Goal: Information Seeking & Learning: Learn about a topic

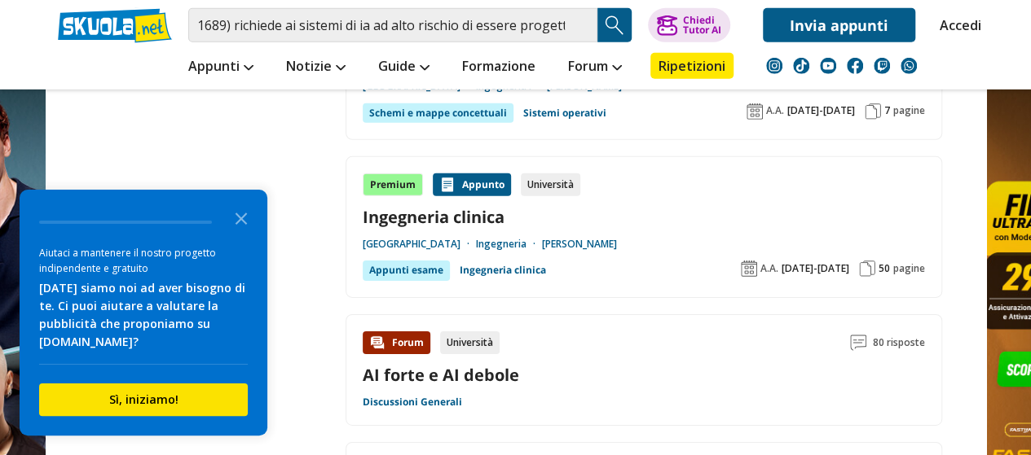
scroll to position [2477, 0]
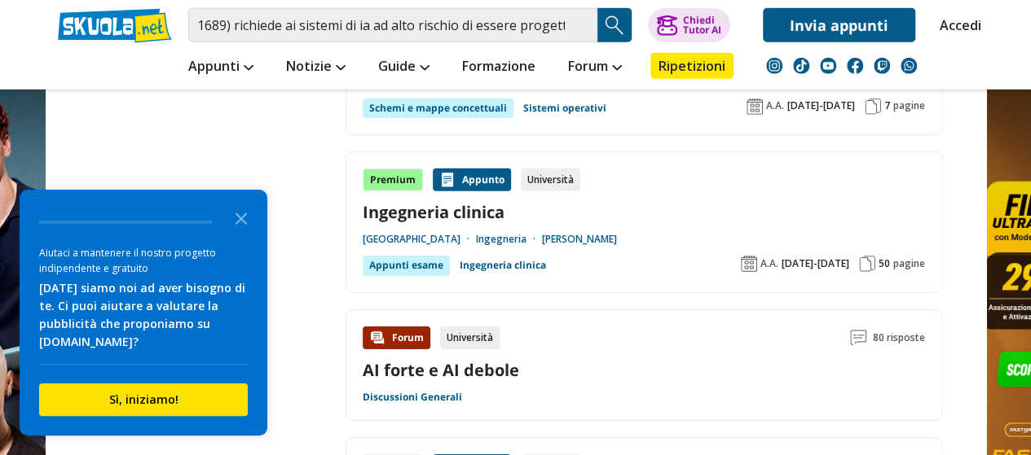
click at [996, 314] on link at bounding box center [515, 342] width 1031 height 684
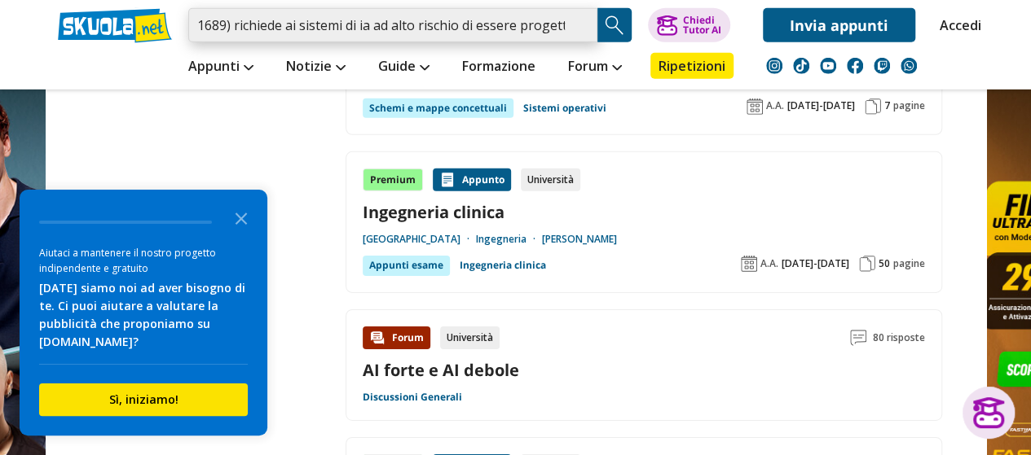
click at [578, 25] on input "1689) richiede ai sistemi di ia ad alto rischio di essere progettati e sviluppa…" at bounding box center [392, 25] width 409 height 34
paste input "Cos'è l'Intelligenza Artificiale Spiegabile (xAI)?"
type input "Cos'è l'Intelligenza Artificiale Spiegabile (xAI)?"
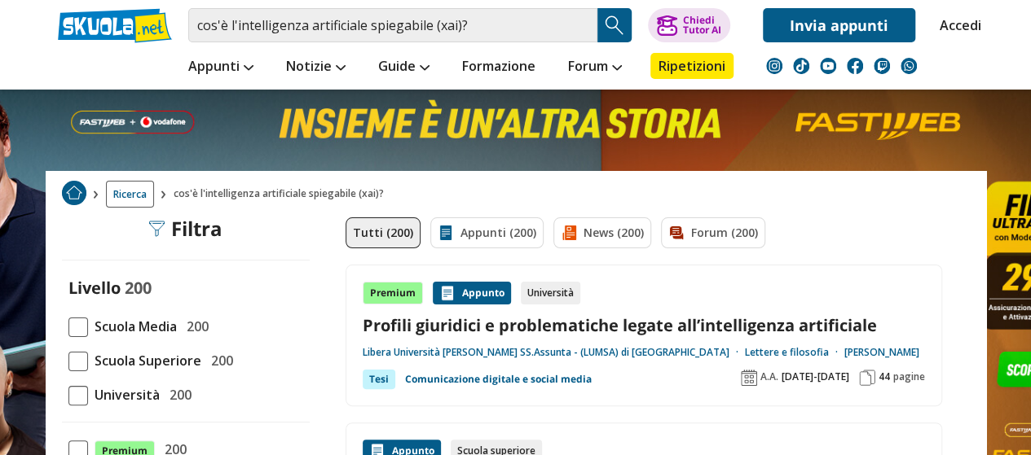
drag, startPoint x: 801, startPoint y: 285, endPoint x: 796, endPoint y: 249, distance: 37.0
click at [468, 73] on link "Formazione" at bounding box center [498, 67] width 81 height 29
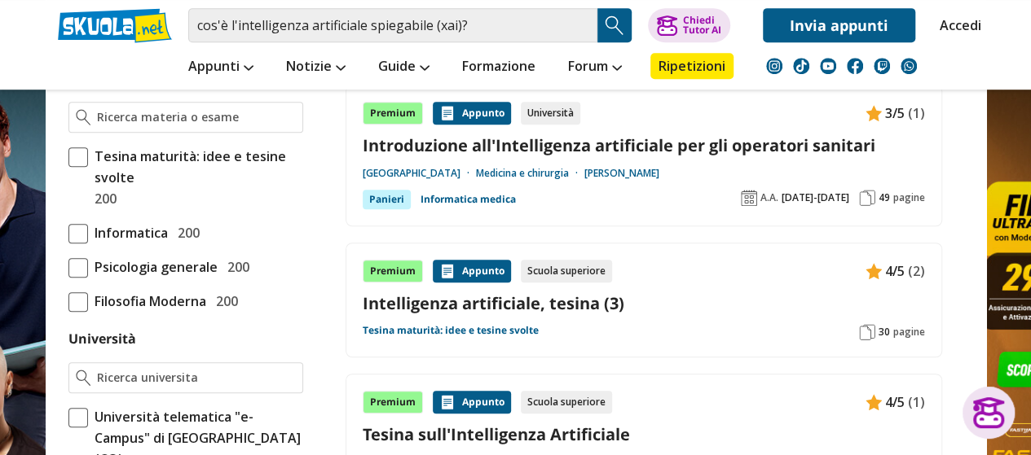
scroll to position [388, 0]
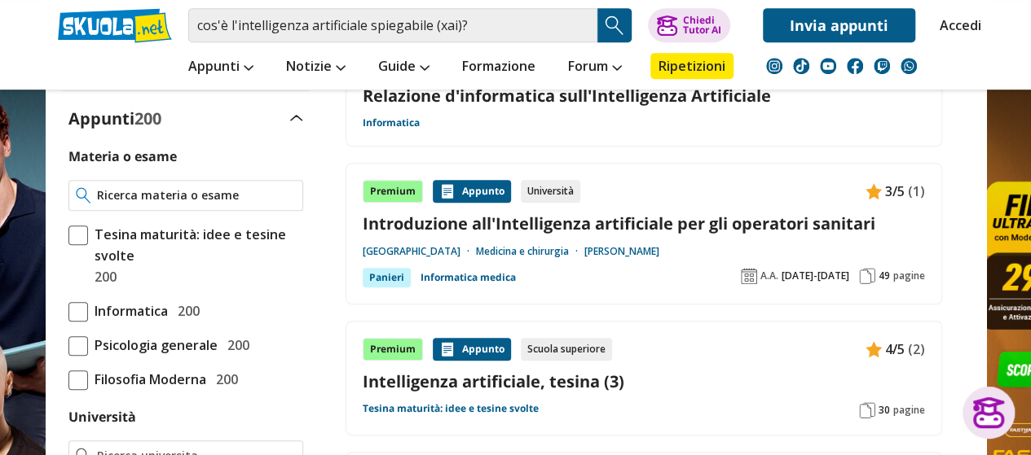
click at [241, 191] on input "Materia o esame" at bounding box center [196, 195] width 198 height 16
type input "panieri"
click at [437, 217] on link "Introduzione all'Intelligenza artificiale per gli operatori sanitari" at bounding box center [644, 224] width 562 height 22
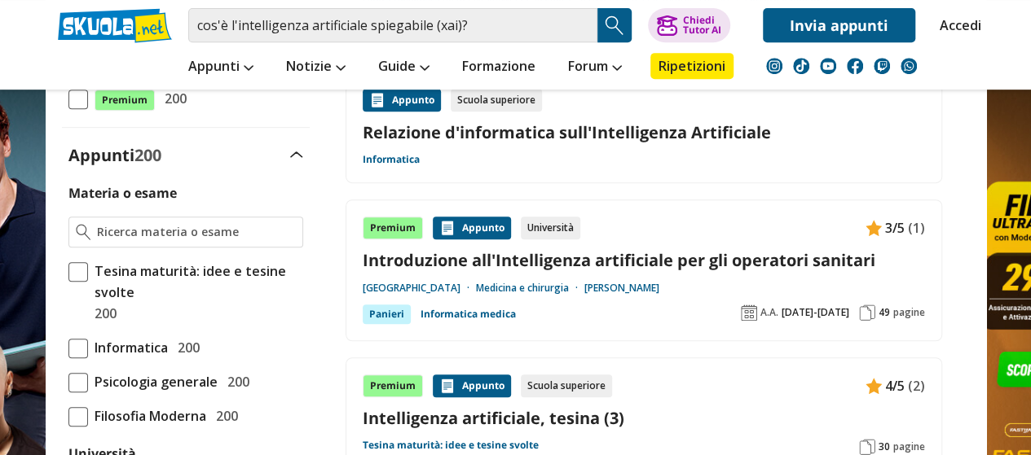
scroll to position [360, 0]
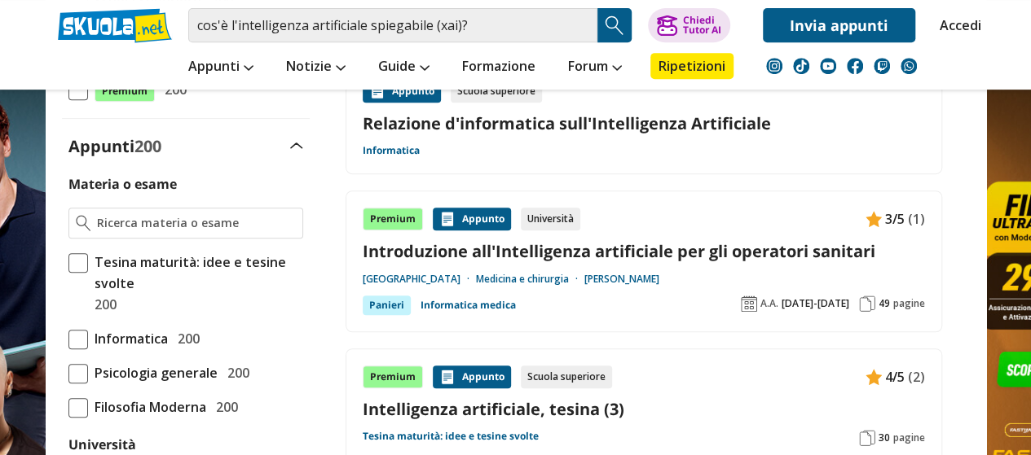
click at [719, 253] on link "Introduzione all'Intelligenza artificiale per gli operatori sanitari" at bounding box center [644, 251] width 562 height 22
